Goal: Task Accomplishment & Management: Manage account settings

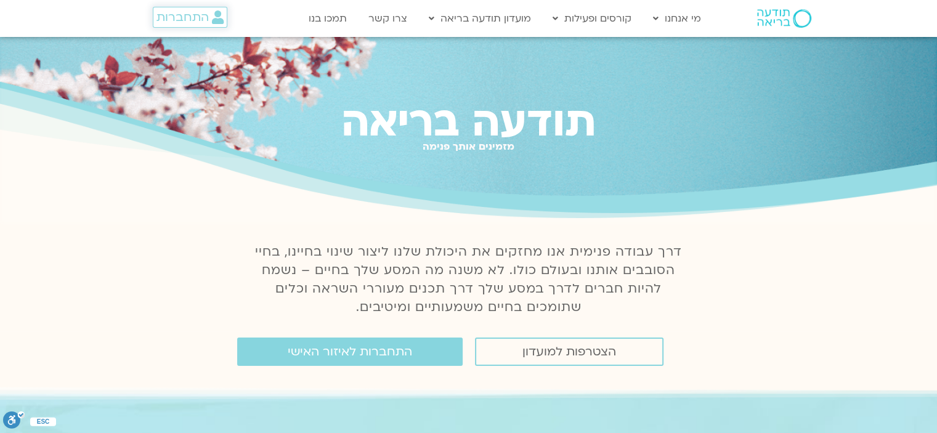
click at [181, 18] on span "התחברות" at bounding box center [183, 17] width 52 height 14
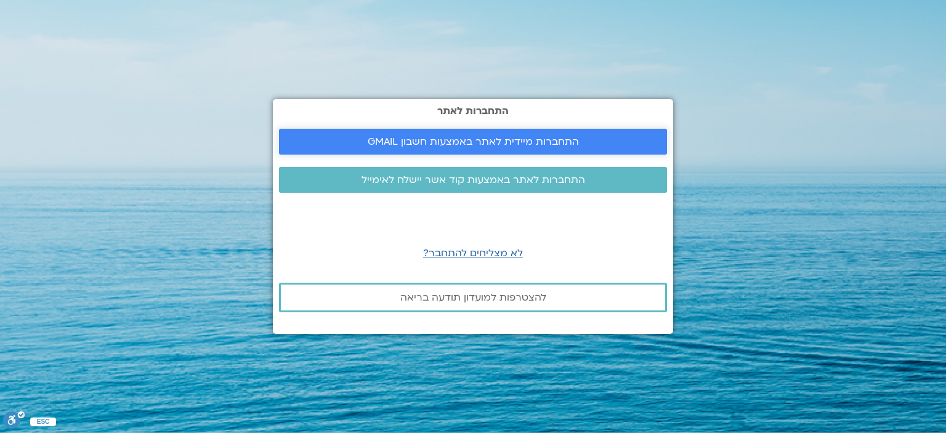
click at [484, 142] on span "התחברות מיידית לאתר באמצעות חשבון GMAIL" at bounding box center [473, 141] width 211 height 11
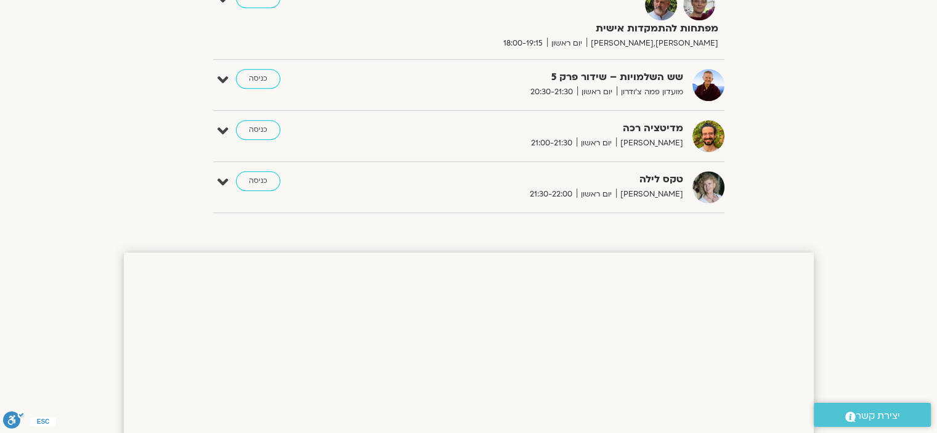
scroll to position [702, 0]
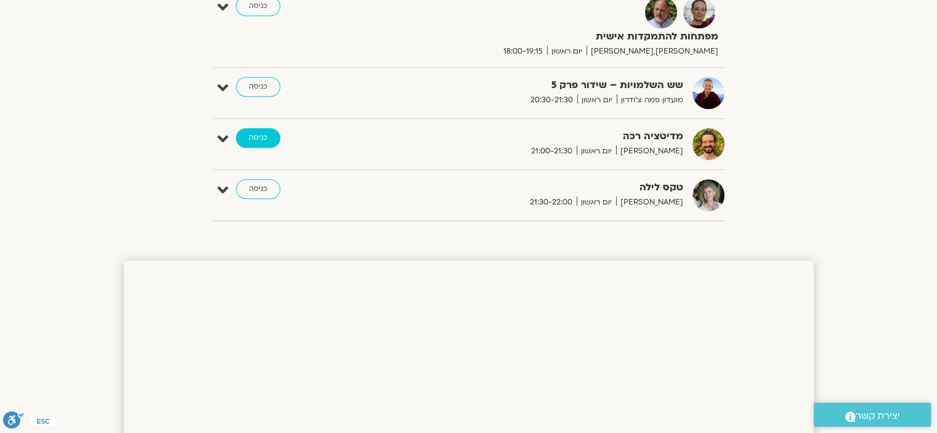
click at [254, 133] on link "כניסה" at bounding box center [258, 138] width 44 height 20
